Goal: Check status: Check status

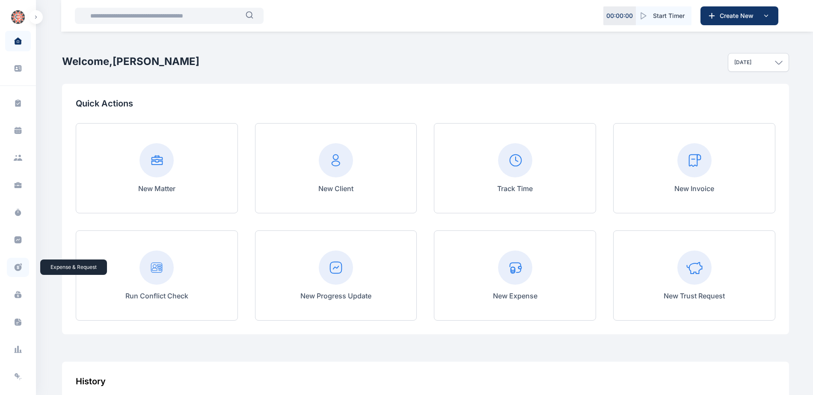
click at [15, 270] on icon at bounding box center [18, 267] width 7 height 7
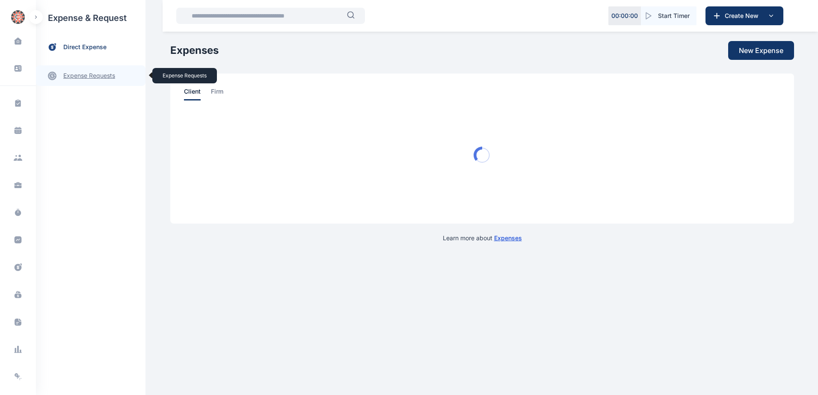
click at [92, 78] on link "expense requests expense requests" at bounding box center [91, 75] width 110 height 21
click at [94, 107] on span "Expense Request Expense Request" at bounding box center [102, 106] width 77 height 16
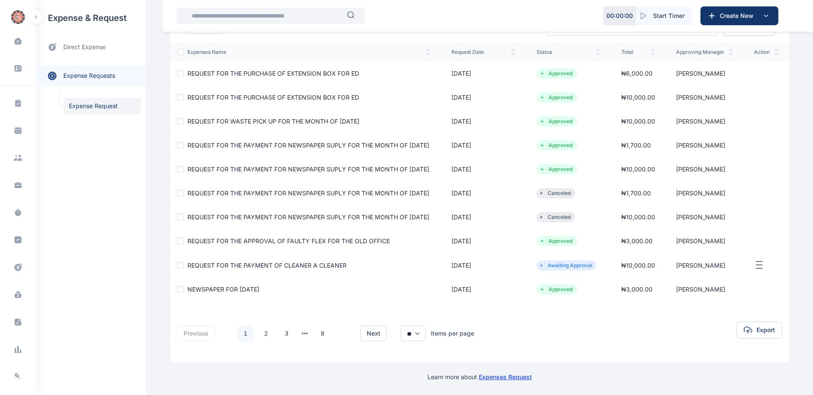
scroll to position [123, 0]
click at [759, 264] on icon "button" at bounding box center [759, 265] width 10 height 11
click at [748, 234] on td at bounding box center [766, 241] width 45 height 24
click at [752, 232] on td at bounding box center [766, 241] width 45 height 24
click at [752, 208] on td at bounding box center [766, 217] width 45 height 24
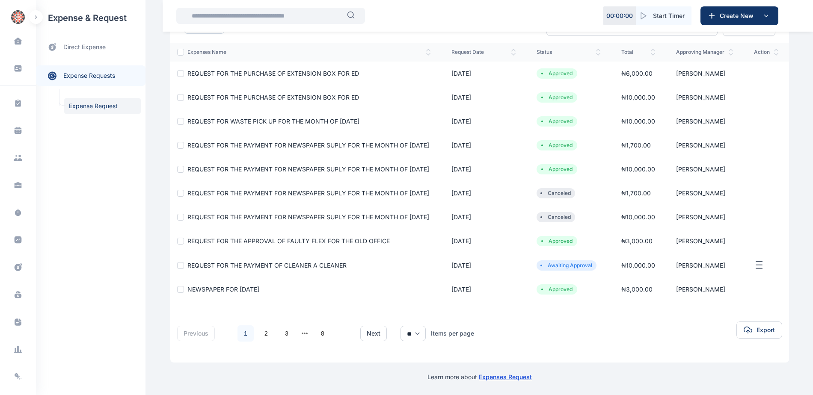
drag, startPoint x: 578, startPoint y: 267, endPoint x: 557, endPoint y: 267, distance: 20.5
click at [557, 267] on li "Awaiting Approval" at bounding box center [566, 265] width 53 height 7
